Goal: Transaction & Acquisition: Download file/media

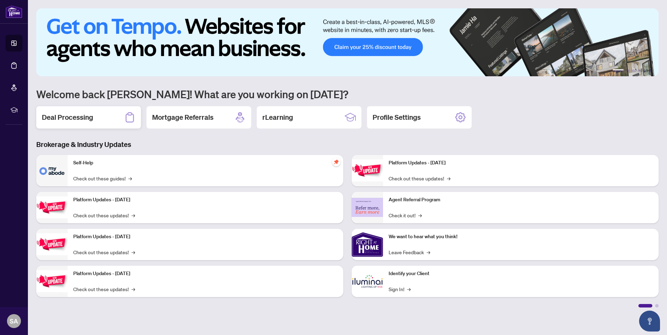
click at [60, 116] on h2 "Deal Processing" at bounding box center [67, 118] width 51 height 10
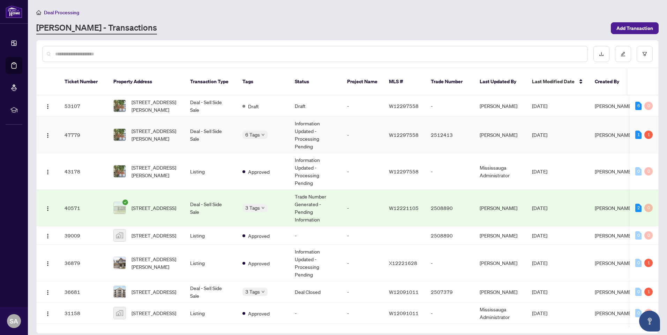
click at [258, 131] on span "6 Tags" at bounding box center [252, 135] width 15 height 8
click at [251, 103] on span "Draft" at bounding box center [253, 107] width 11 height 8
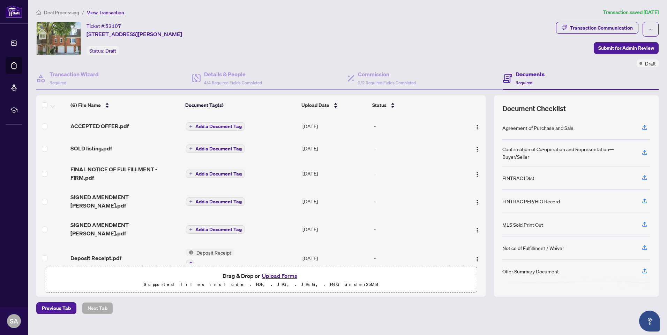
click at [114, 254] on span "Deposit Receipt.pdf" at bounding box center [95, 258] width 51 height 8
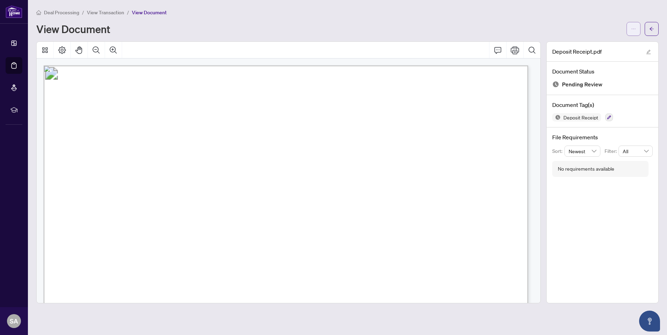
click at [635, 25] on span "button" at bounding box center [633, 28] width 5 height 11
click at [585, 44] on span "Download" at bounding box center [608, 44] width 53 height 8
click at [512, 47] on icon "Print" at bounding box center [514, 50] width 8 height 8
click at [635, 17] on div "Deal Processing / View Transaction / View Document View Document" at bounding box center [347, 22] width 622 height 28
click at [635, 14] on div "Deal Processing / View Transaction / View Document View Document" at bounding box center [347, 22] width 622 height 28
